Goal: Information Seeking & Learning: Understand process/instructions

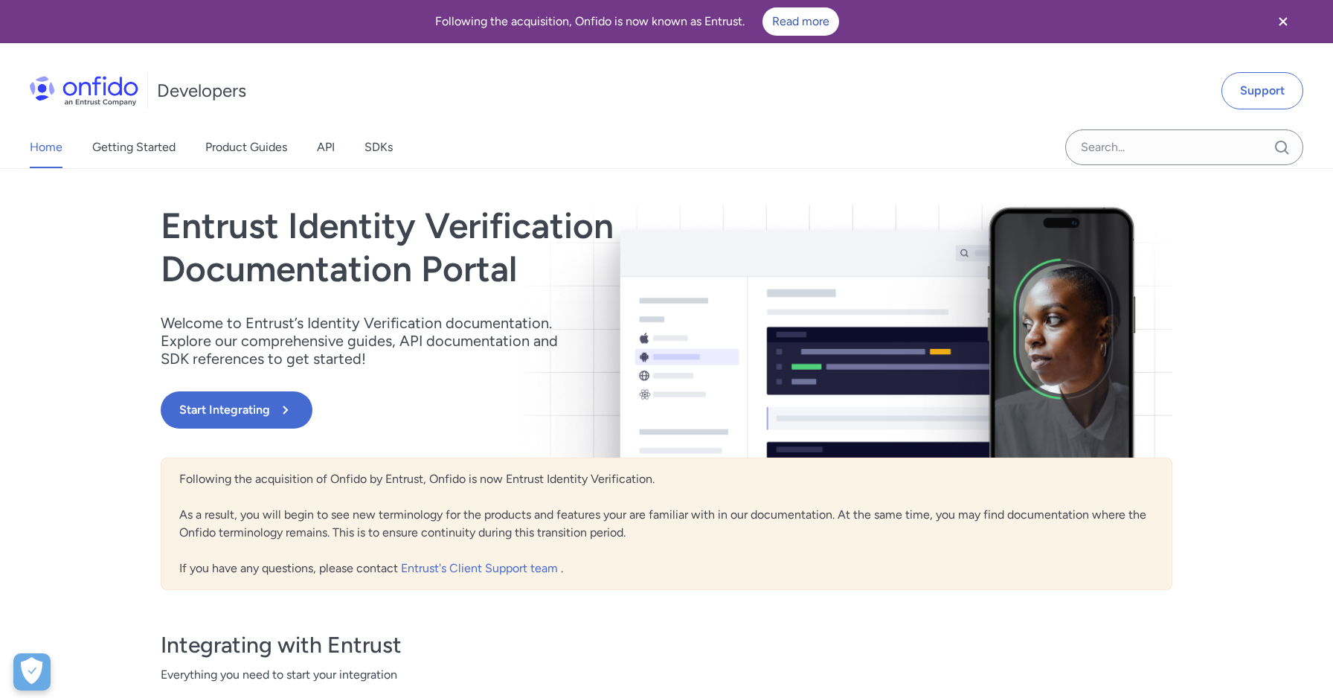
click at [1278, 16] on icon "Close banner" at bounding box center [1283, 22] width 18 height 18
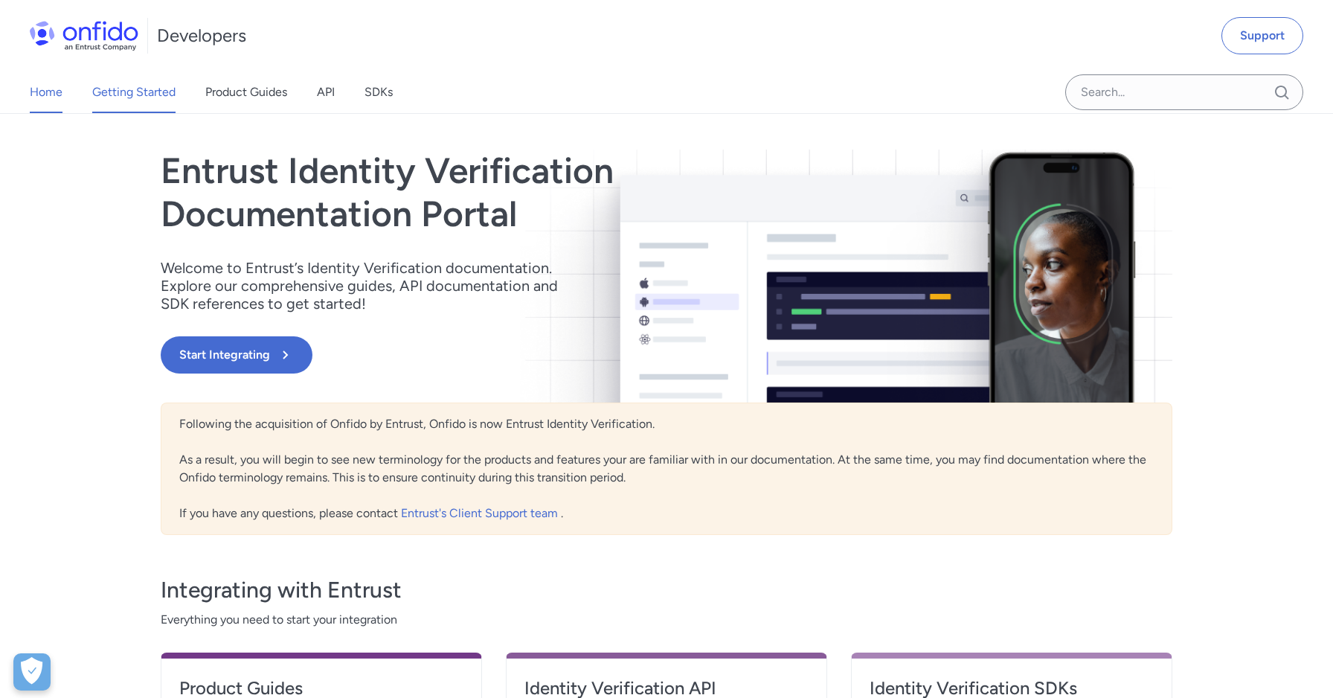
click at [94, 93] on link "Getting Started" at bounding box center [133, 92] width 83 height 42
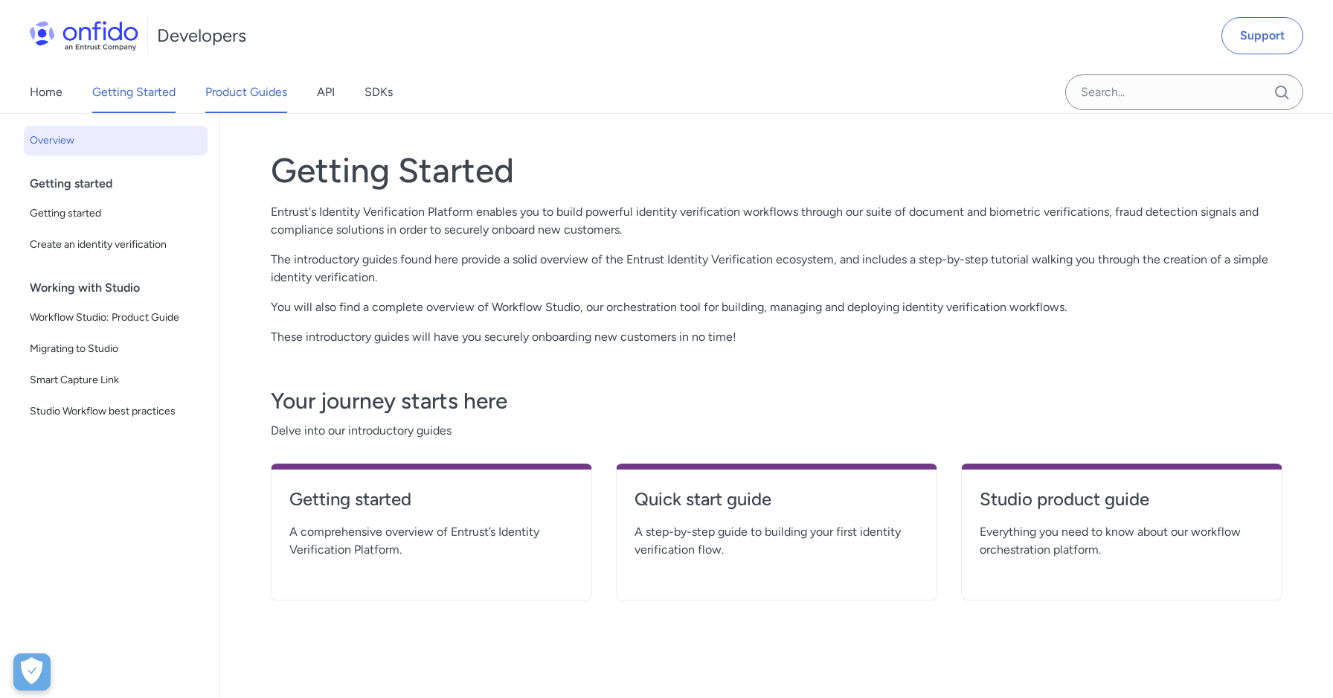
click at [224, 94] on link "Product Guides" at bounding box center [246, 92] width 82 height 42
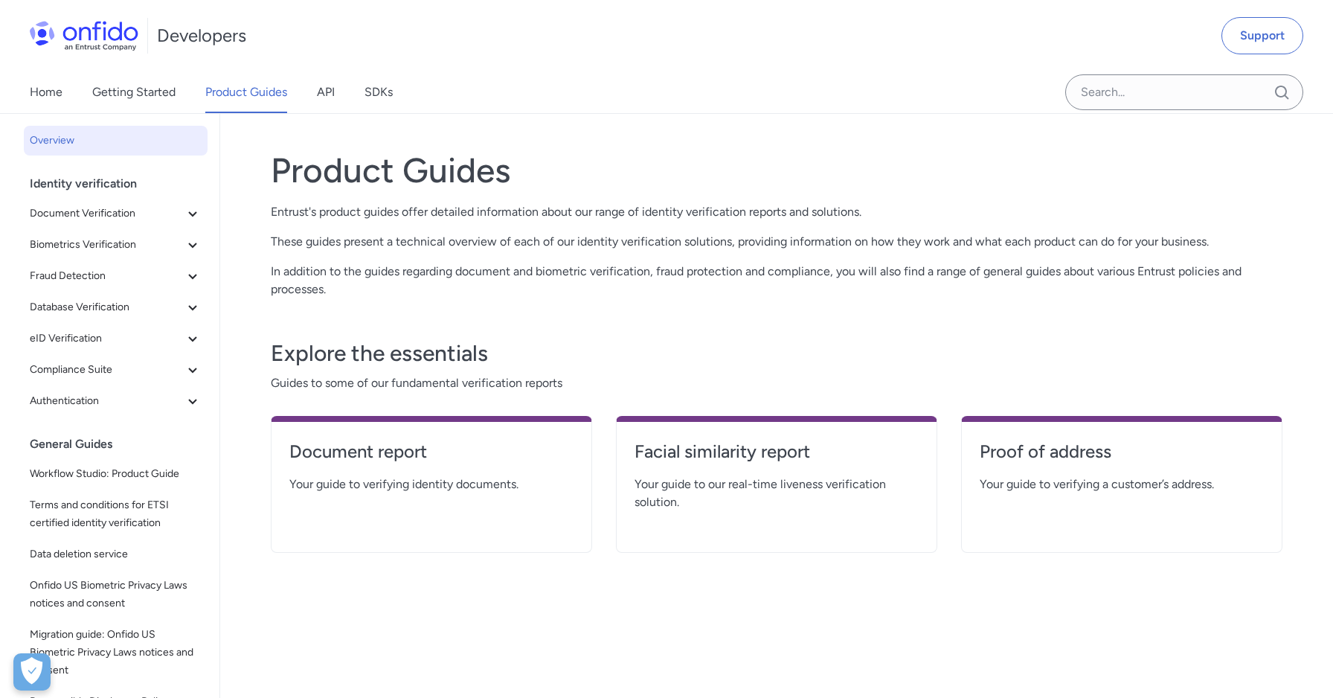
click at [336, 99] on div "Home Getting Started Product Guides API SDKs" at bounding box center [226, 92] width 452 height 42
